Goal: Information Seeking & Learning: Find specific fact

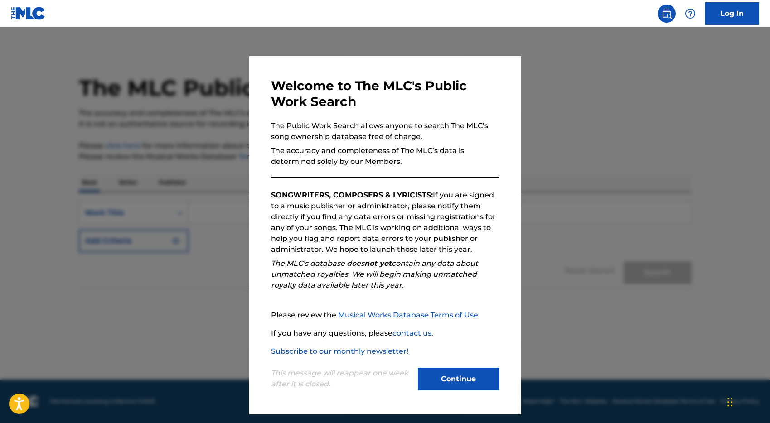
click at [456, 377] on button "Continue" at bounding box center [459, 379] width 82 height 23
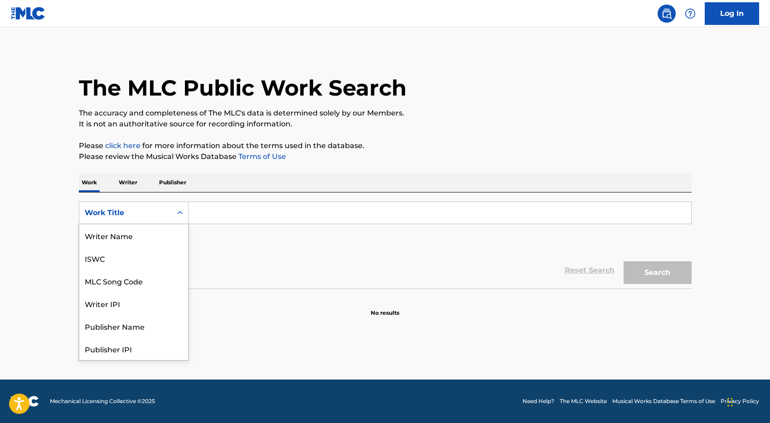
click at [169, 208] on div "Work Title" at bounding box center [125, 212] width 92 height 17
click at [415, 115] on p "The accuracy and completeness of The MLC's data is determined solely by our Mem…" at bounding box center [385, 113] width 613 height 11
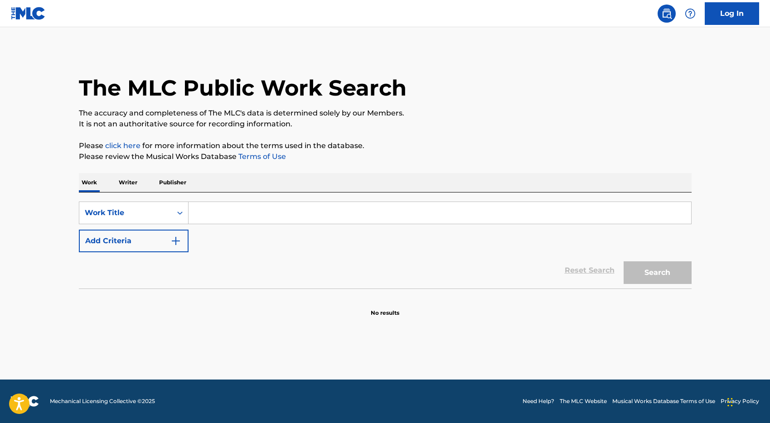
click at [264, 210] on input "Search Form" at bounding box center [440, 213] width 503 height 22
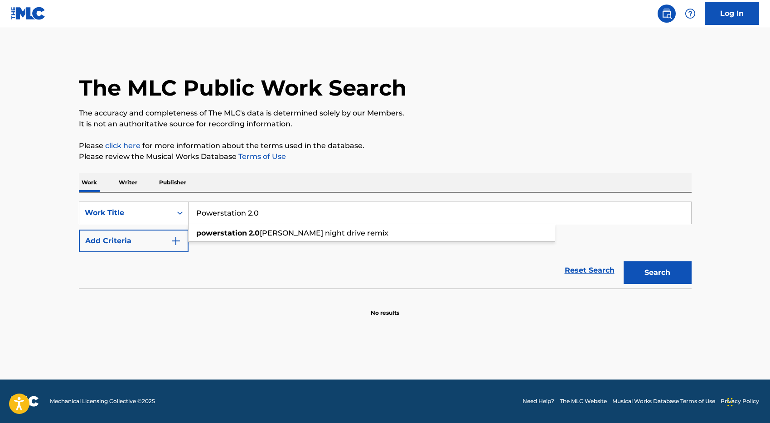
click at [173, 237] on img "Search Form" at bounding box center [175, 241] width 11 height 11
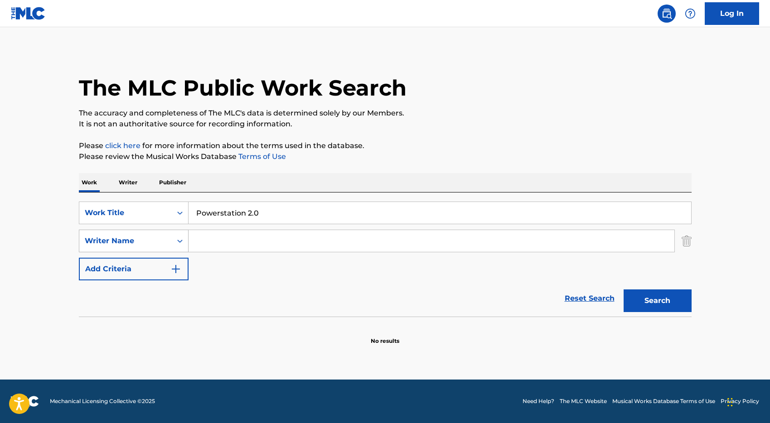
click at [175, 242] on icon "Search Form" at bounding box center [179, 241] width 9 height 9
click at [689, 243] on img "Search Form" at bounding box center [687, 241] width 10 height 23
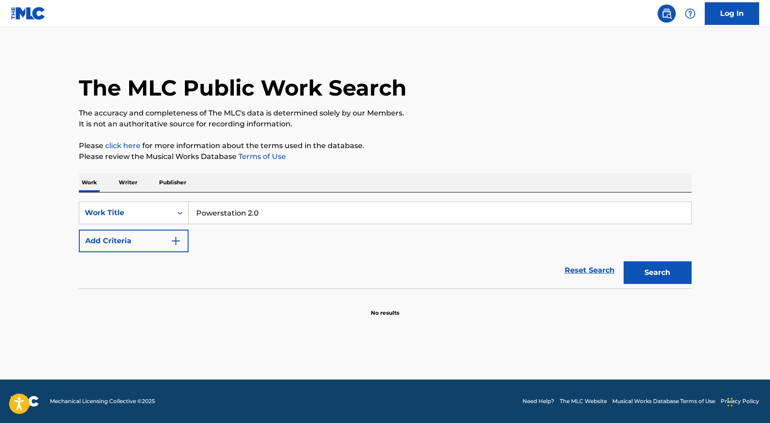
click at [319, 213] on input "Powerstation 2.0" at bounding box center [440, 213] width 503 height 22
click at [650, 274] on button "Search" at bounding box center [658, 272] width 68 height 23
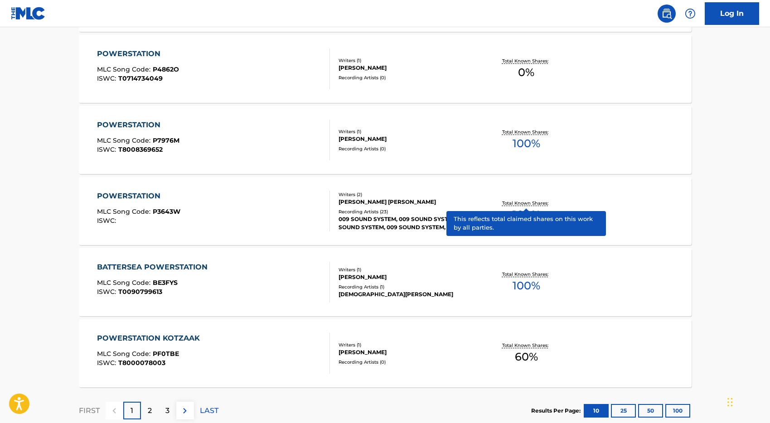
scroll to position [686, 0]
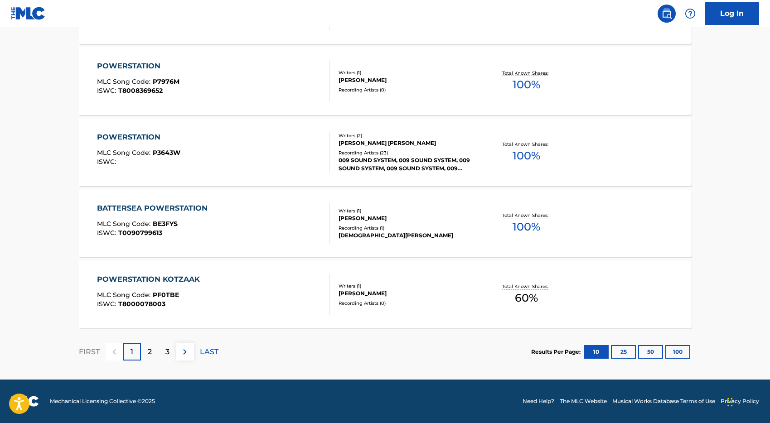
click at [679, 353] on button "100" at bounding box center [677, 352] width 25 height 14
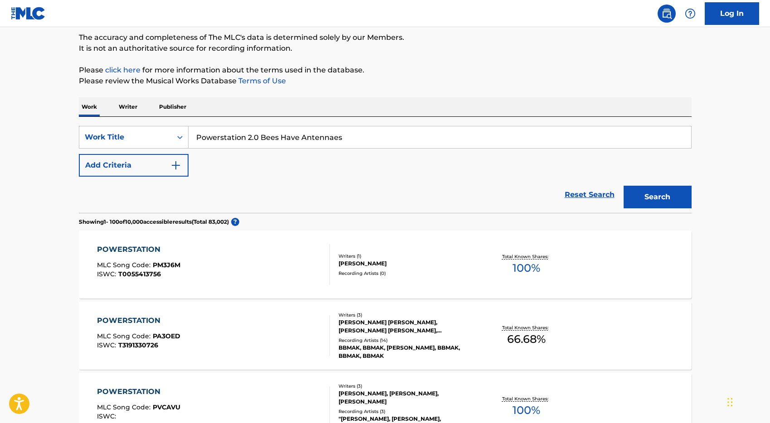
scroll to position [0, 0]
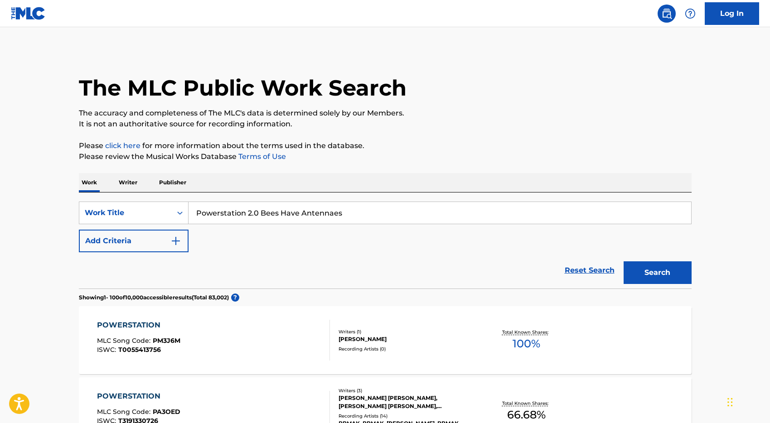
click at [359, 218] on input "Powerstation 2.0 Bees Have Antennaes" at bounding box center [440, 213] width 503 height 22
type input "Powerstation 2.0 Bees Have Antennaes Mix"
click at [624, 261] on button "Search" at bounding box center [658, 272] width 68 height 23
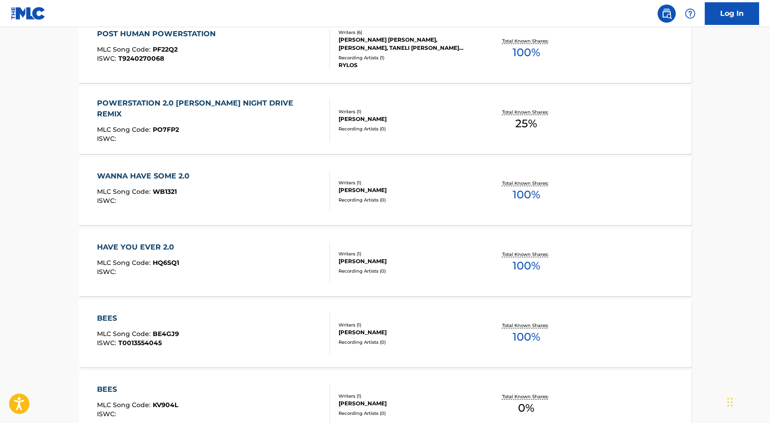
scroll to position [1220, 0]
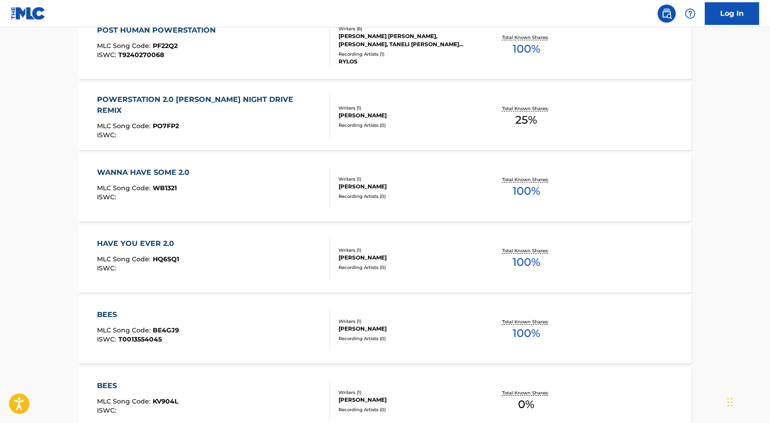
click at [259, 103] on div "POWERSTATION 2.0 DAVID M. WILLIAMS NIGHT DRIVE REMIX" at bounding box center [209, 105] width 225 height 22
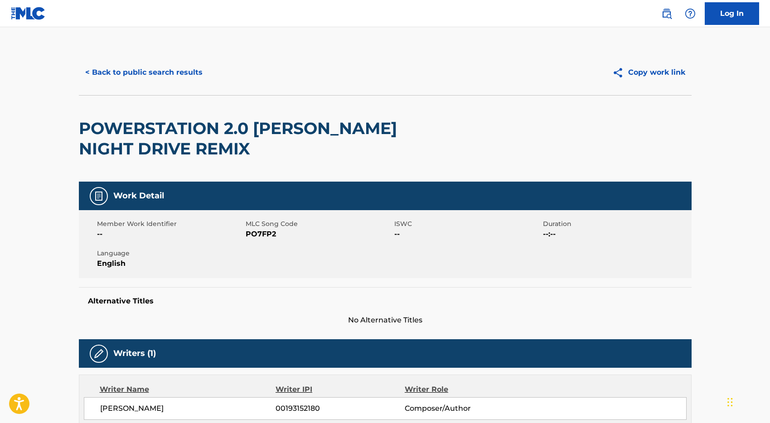
click at [146, 73] on button "< Back to public search results" at bounding box center [144, 72] width 130 height 23
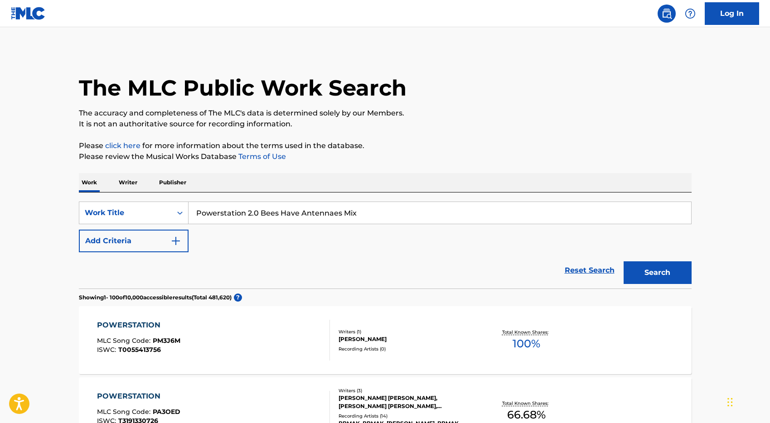
click at [446, 120] on p "It is not an authoritative source for recording information." at bounding box center [385, 124] width 613 height 11
